Goal: Navigation & Orientation: Find specific page/section

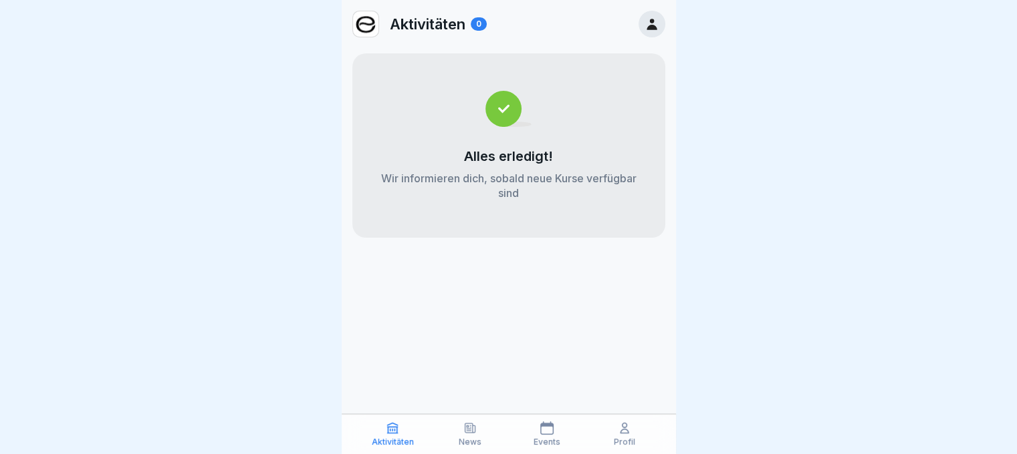
scroll to position [10, 0]
click at [559, 419] on div "Aktivitäten News Events Profil" at bounding box center [509, 434] width 334 height 40
click at [543, 428] on icon at bounding box center [546, 428] width 13 height 13
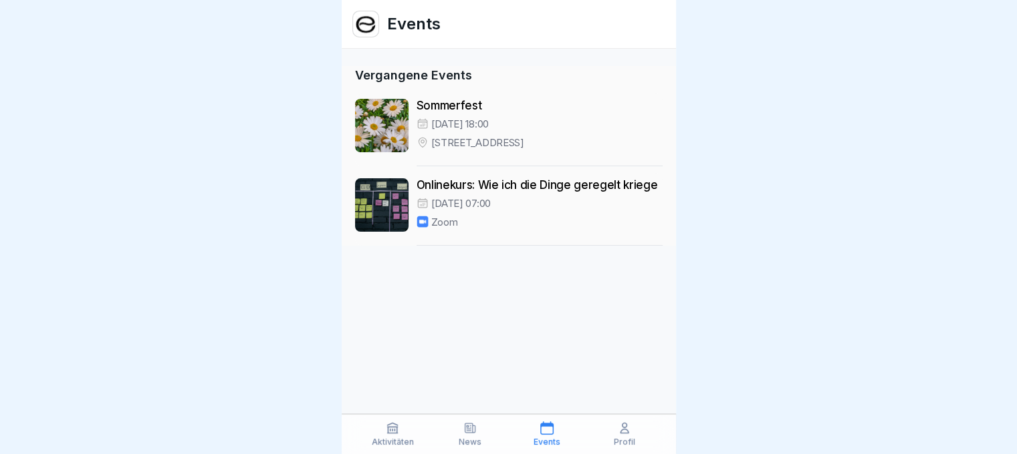
click at [620, 438] on p "Profil" at bounding box center [624, 442] width 21 height 9
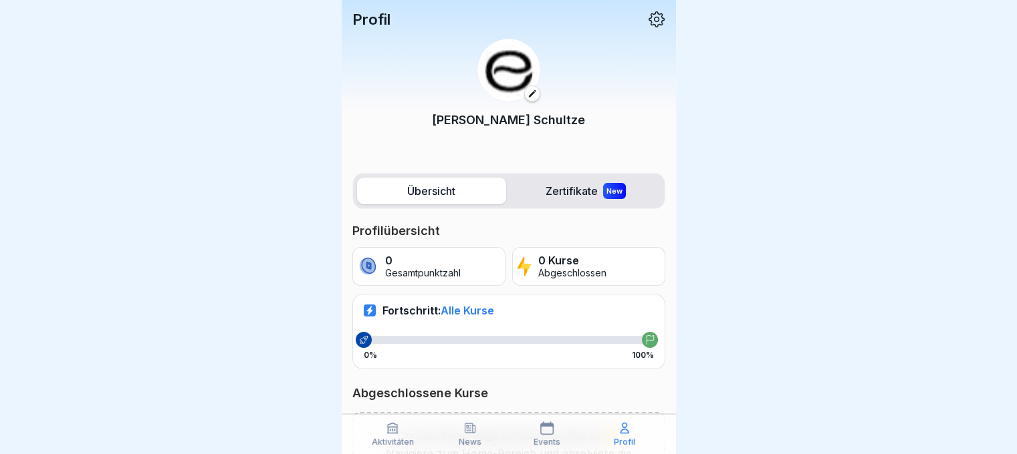
drag, startPoint x: 510, startPoint y: 438, endPoint x: 503, endPoint y: 436, distance: 7.5
click at [503, 437] on div "Aktivitäten News Events Profil" at bounding box center [509, 434] width 334 height 40
click at [484, 434] on div "News" at bounding box center [469, 434] width 71 height 25
click at [476, 432] on div "News" at bounding box center [469, 434] width 71 height 25
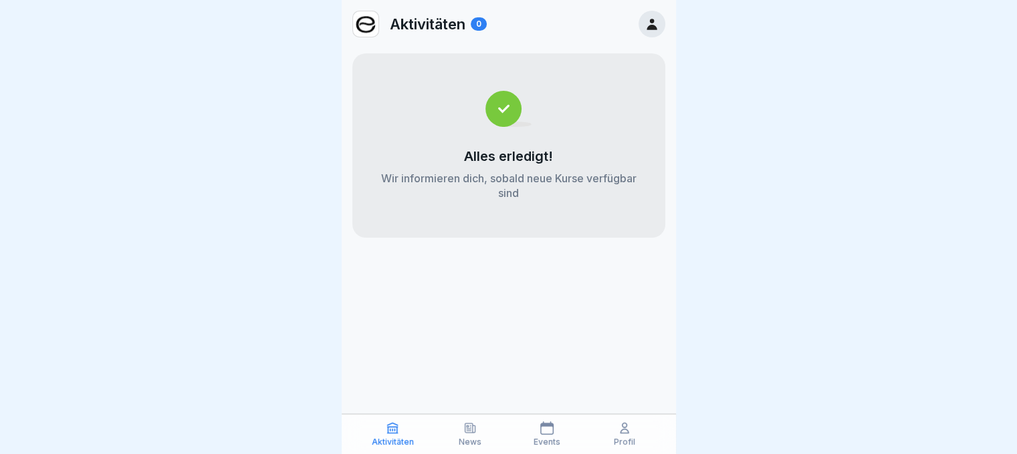
scroll to position [10, 0]
click at [470, 431] on icon at bounding box center [469, 428] width 10 height 9
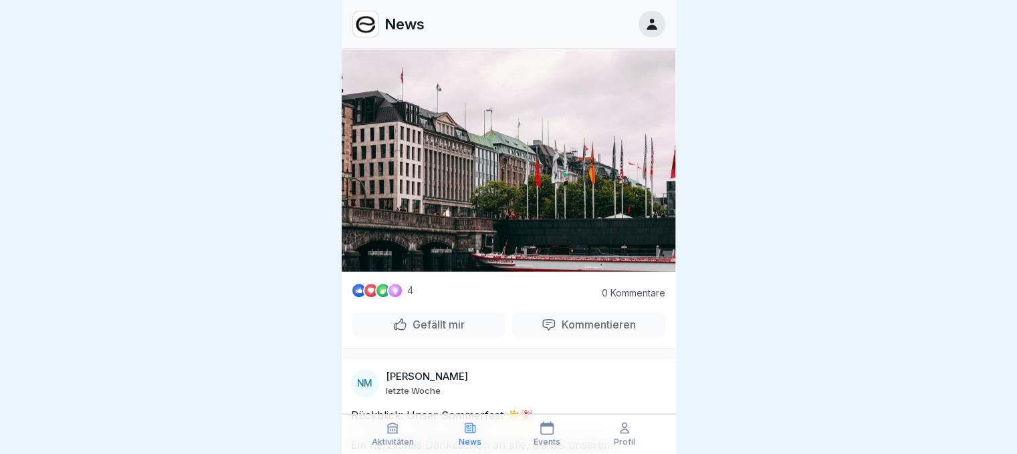
scroll to position [802, 0]
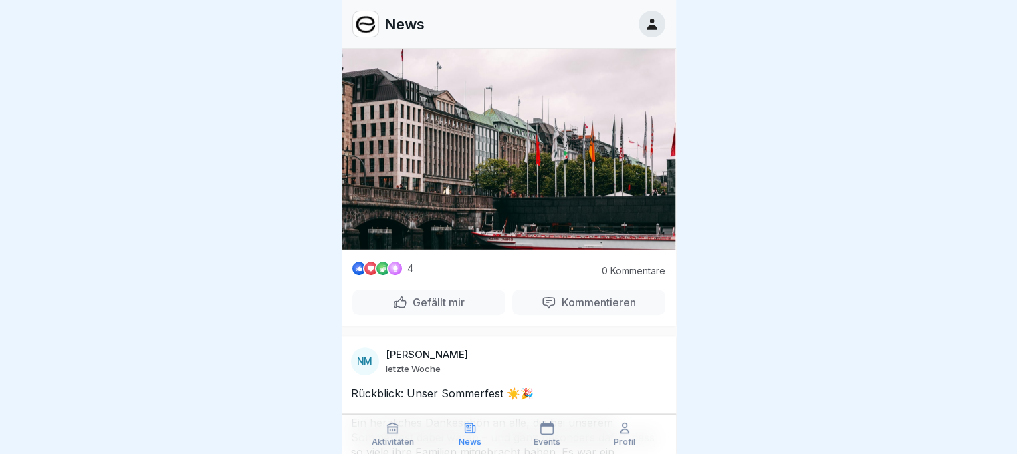
click at [444, 307] on p "Gefällt mir" at bounding box center [435, 302] width 57 height 13
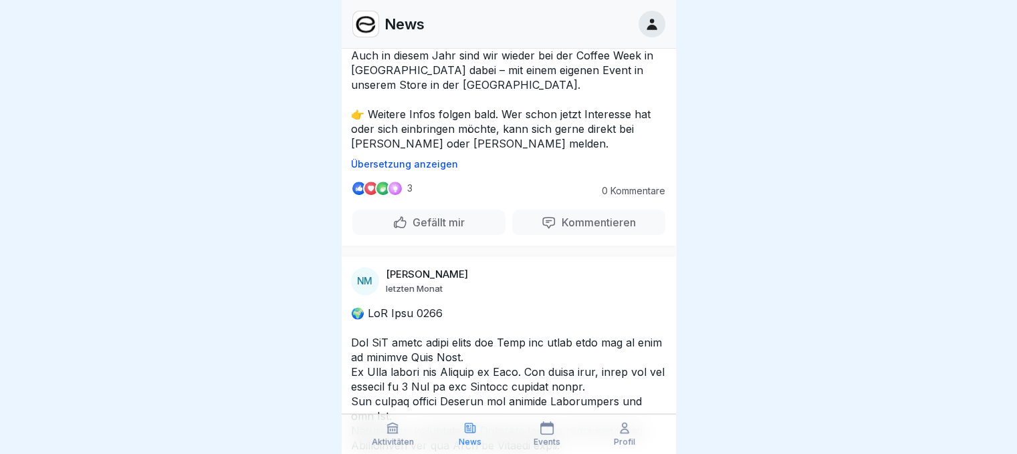
scroll to position [1337, 0]
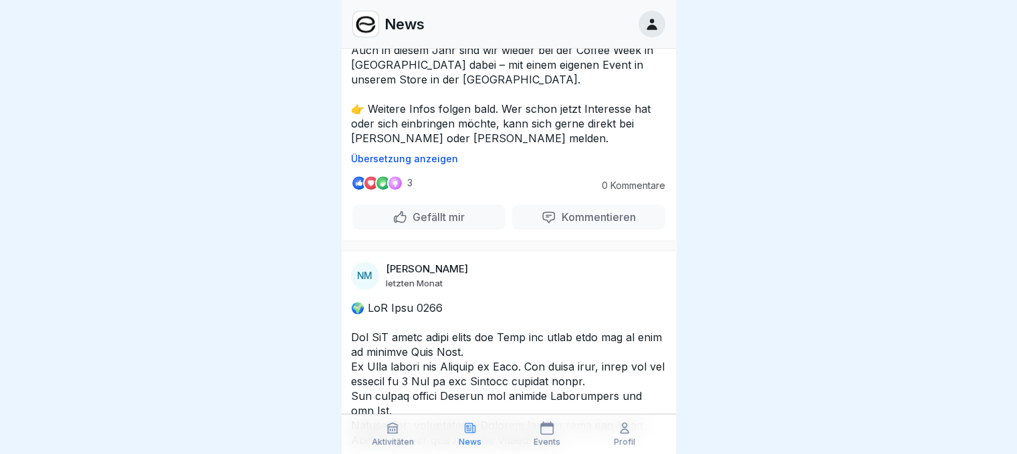
click at [430, 230] on div "Gefällt mir" at bounding box center [428, 217] width 153 height 25
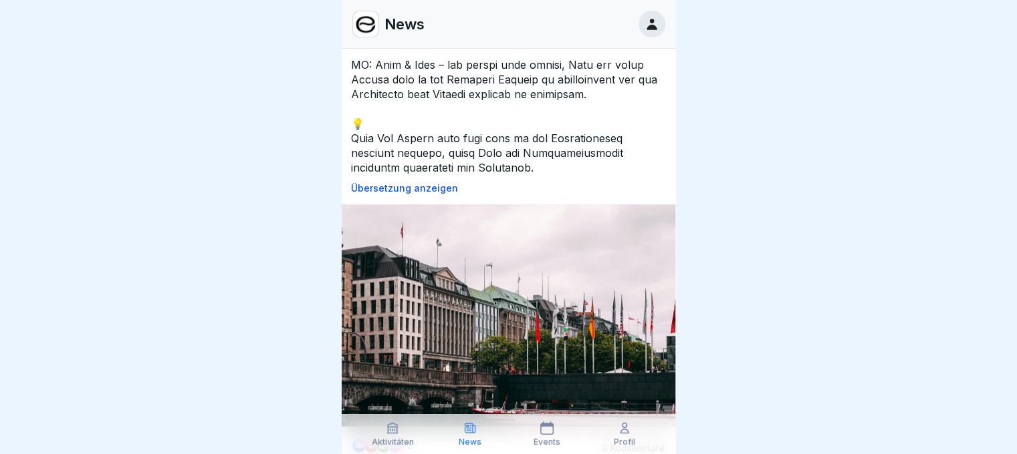
scroll to position [802, 0]
